Goal: Transaction & Acquisition: Purchase product/service

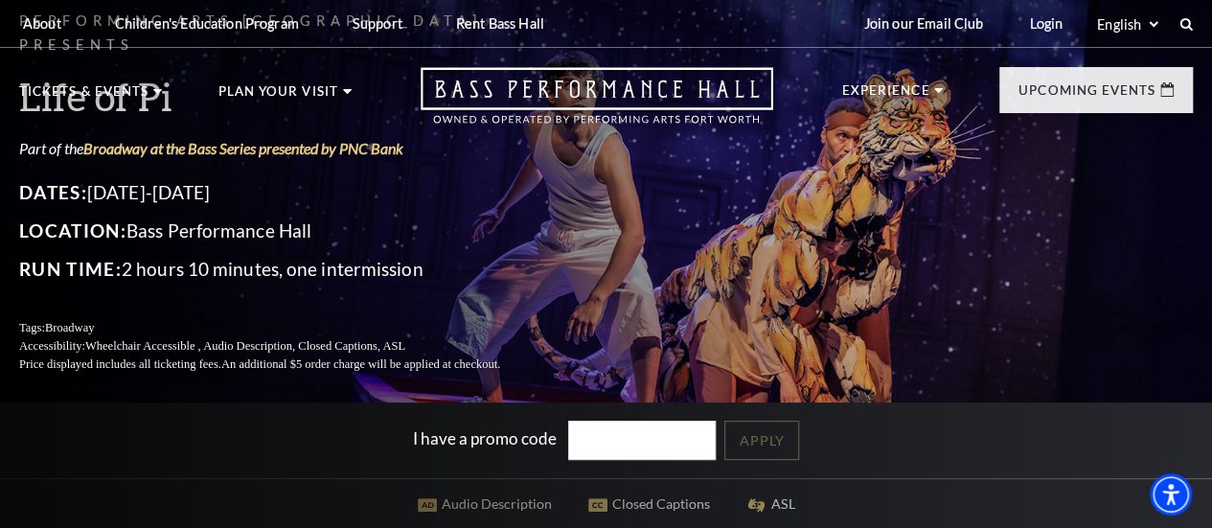
click at [1185, 30] on div "Join our Email Club Login Select: English Español" at bounding box center [1021, 23] width 344 height 47
click at [1185, 26] on use at bounding box center [1185, 23] width 15 height 15
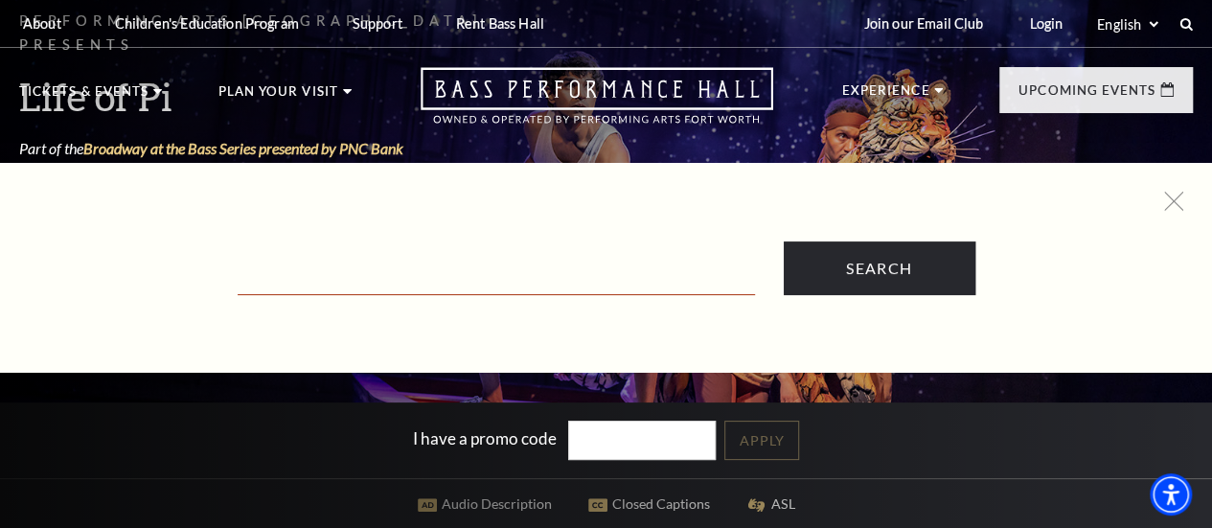
click at [328, 264] on input "Text field" at bounding box center [496, 275] width 517 height 39
type input "[PERSON_NAME]"
click at [784, 241] on input "Search" at bounding box center [880, 268] width 192 height 54
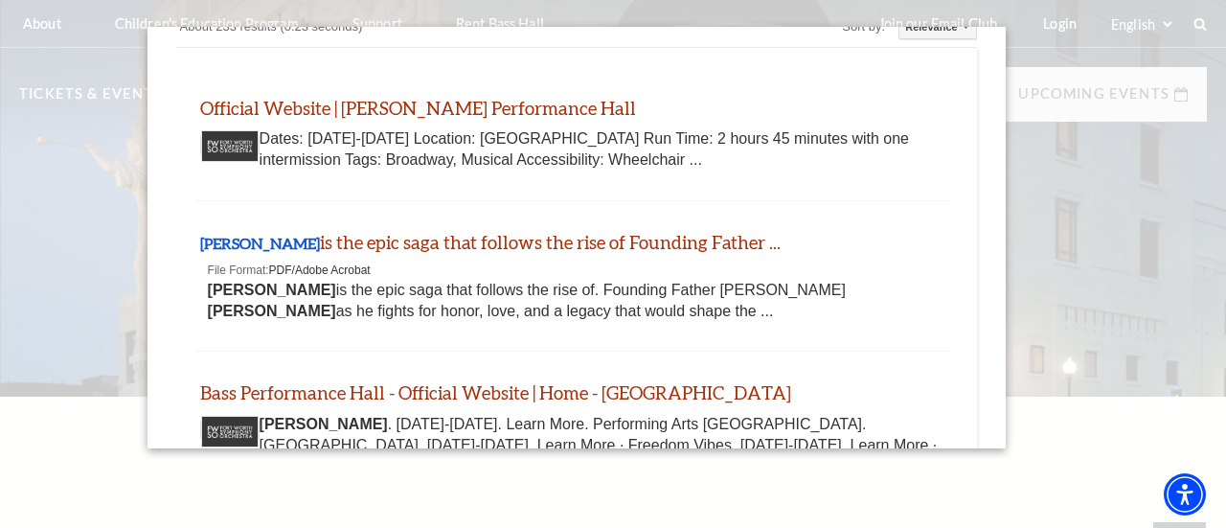
scroll to position [56, 0]
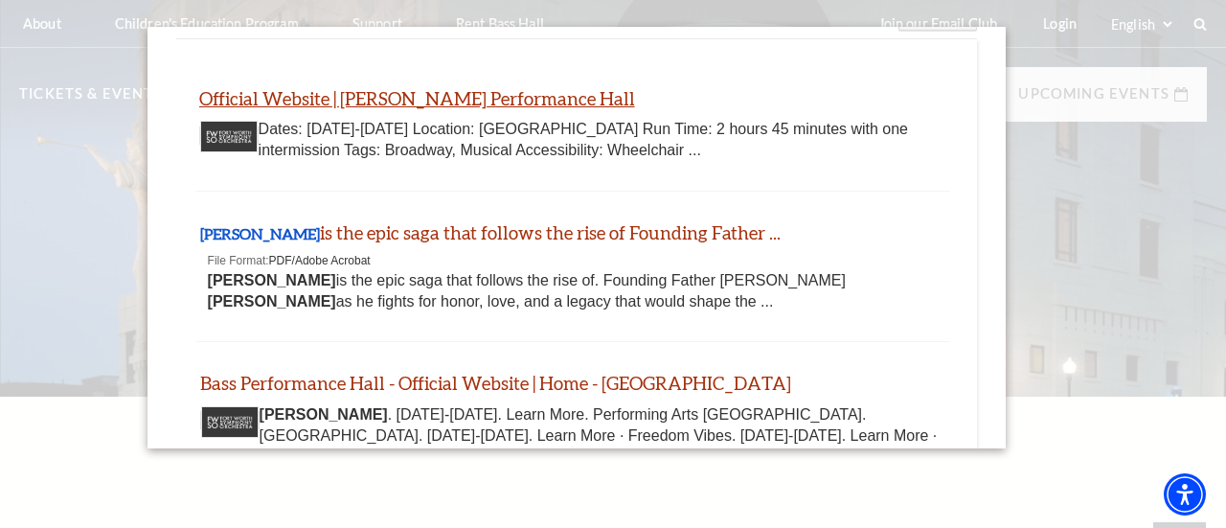
click at [499, 101] on link "Official Website | Hamilton - Bass Performance Hall" at bounding box center [417, 98] width 436 height 22
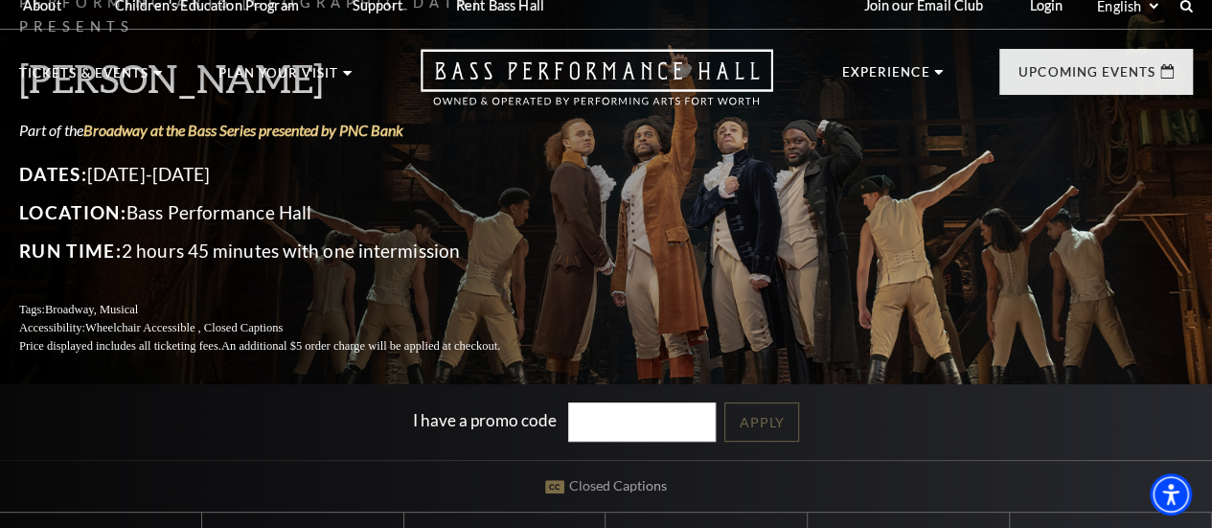
scroll to position [25, 0]
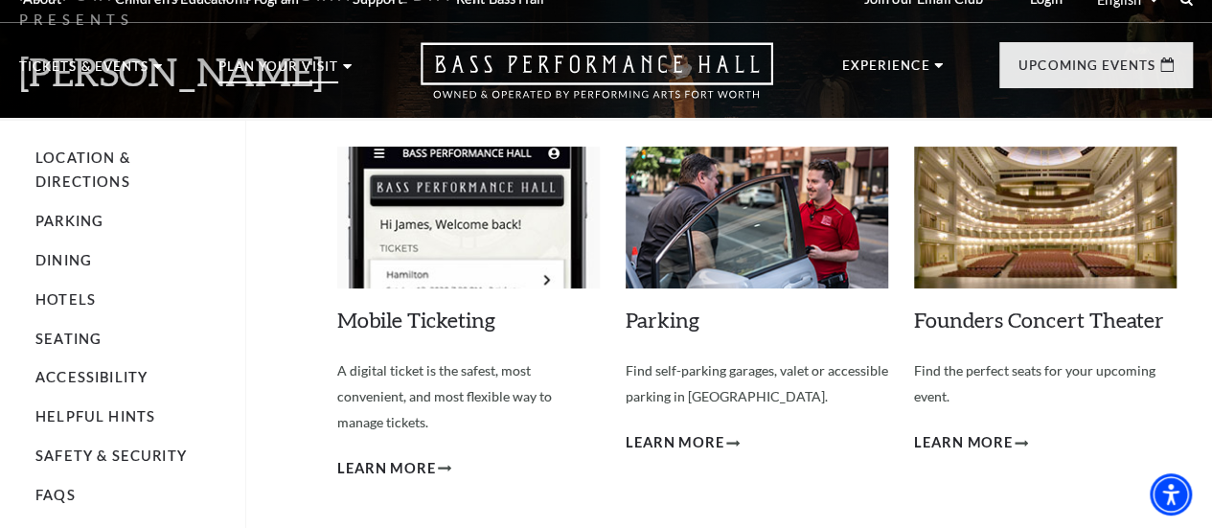
click at [319, 65] on p "Plan Your Visit" at bounding box center [278, 71] width 120 height 23
click at [462, 332] on link "Mobile Ticketing" at bounding box center [416, 320] width 158 height 26
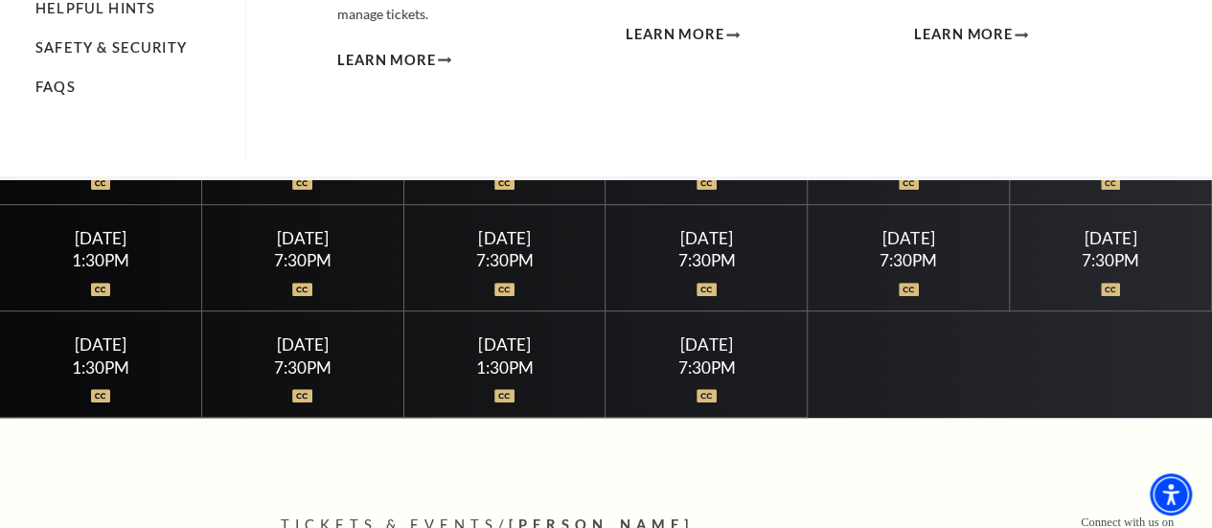
scroll to position [432, 0]
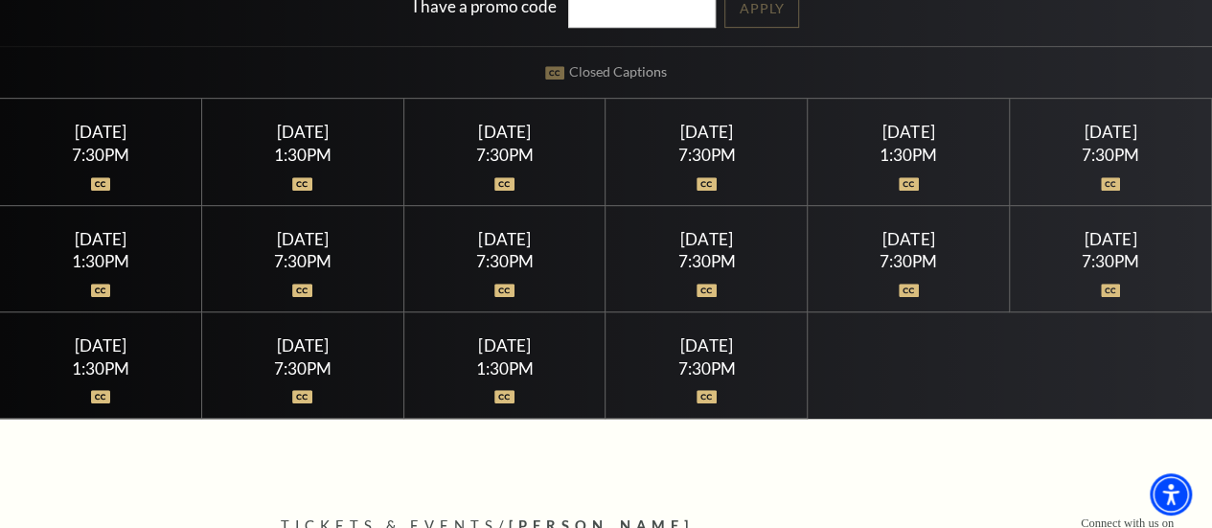
click at [521, 152] on div "7:30PM" at bounding box center [503, 155] width 155 height 16
click at [506, 191] on img at bounding box center [504, 183] width 20 height 13
click at [541, 148] on div "[DATE] 7:30PM" at bounding box center [505, 152] width 202 height 106
click at [564, 176] on div at bounding box center [503, 172] width 155 height 19
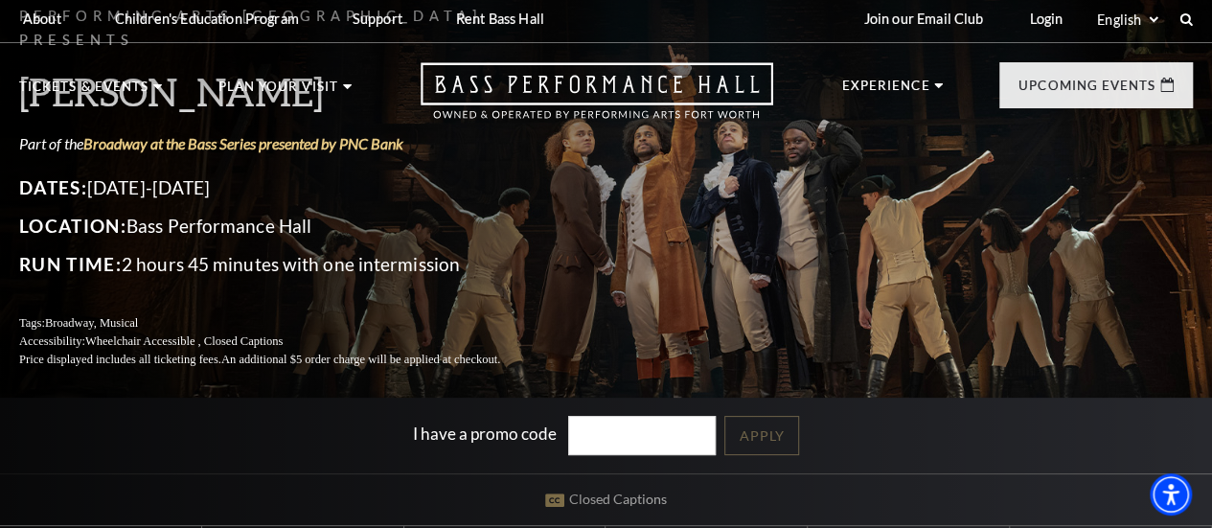
scroll to position [0, 0]
